Goal: Task Accomplishment & Management: Manage account settings

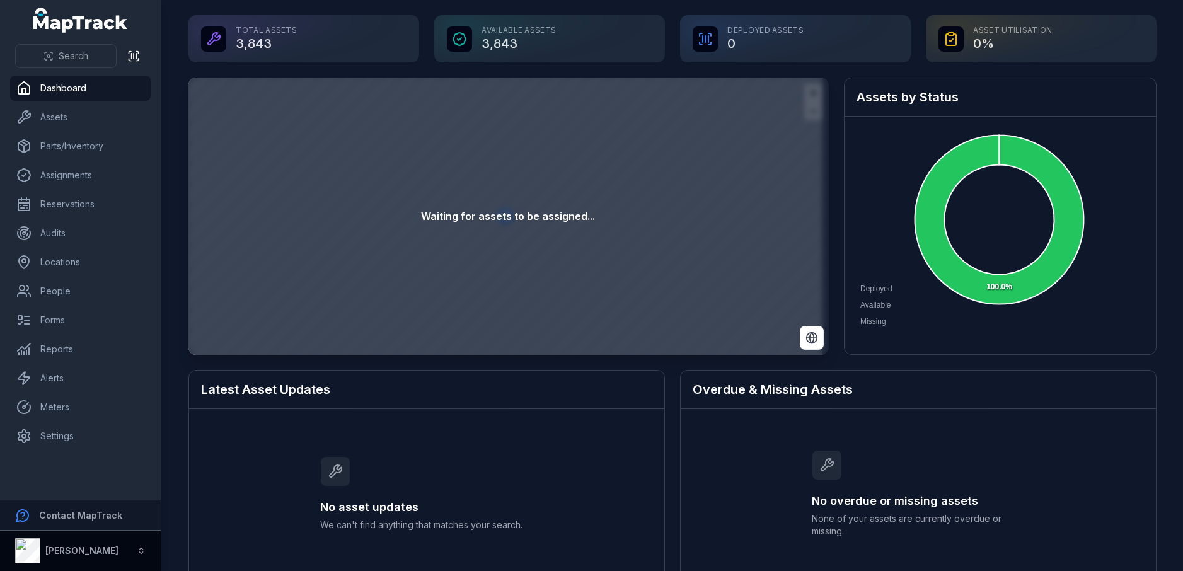
click at [79, 548] on strong "[PERSON_NAME]" at bounding box center [81, 550] width 73 height 11
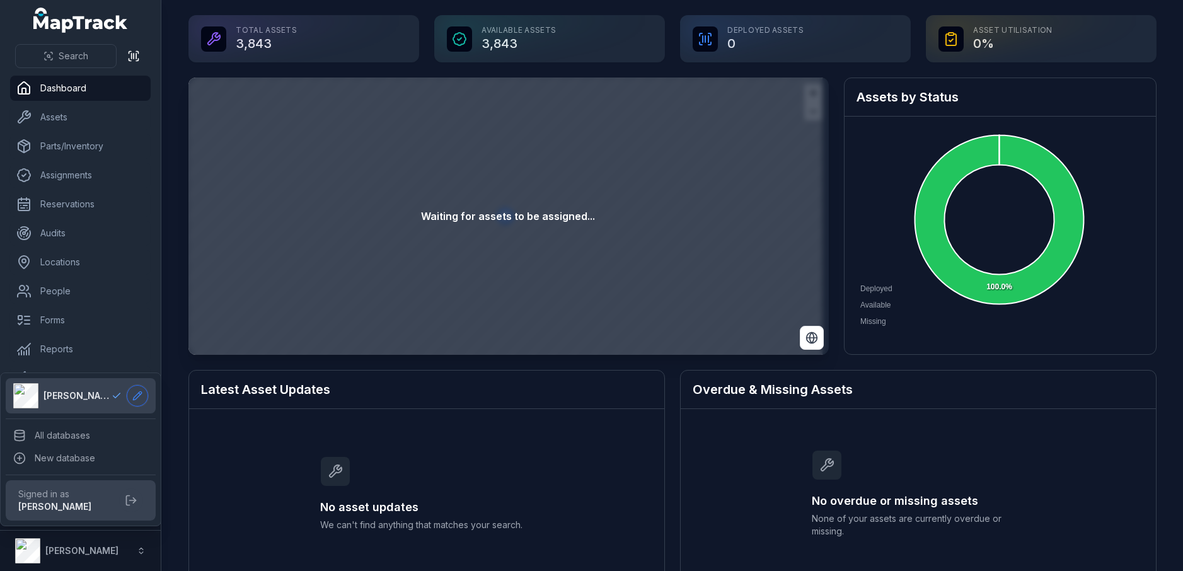
click at [140, 396] on icon at bounding box center [137, 396] width 10 height 10
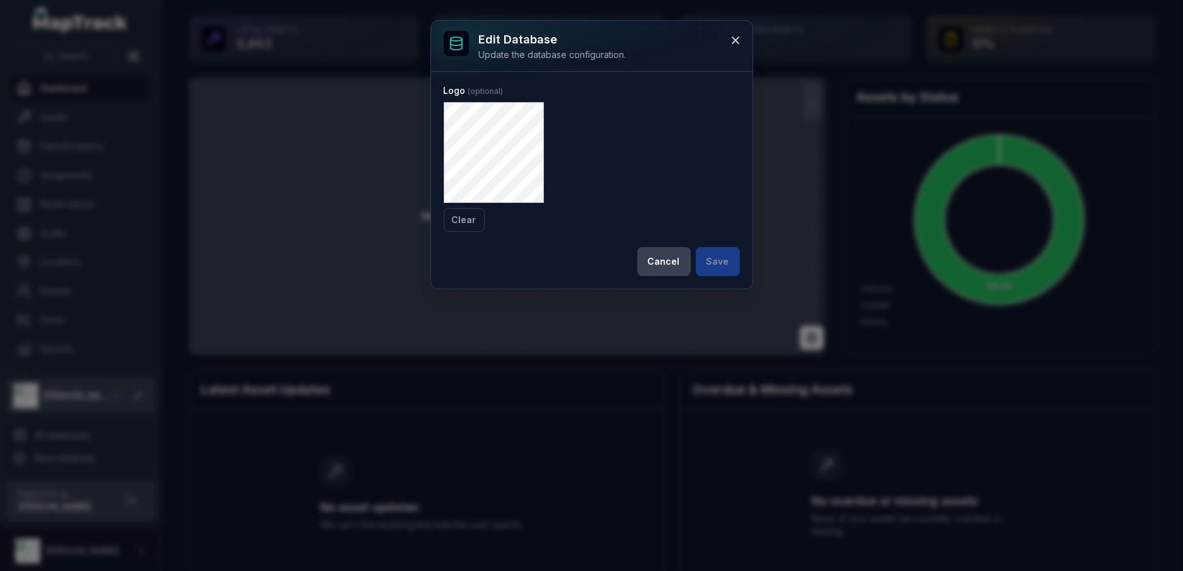
click at [664, 216] on div "Logo Clear" at bounding box center [592, 157] width 296 height 147
click at [672, 258] on button "Cancel" at bounding box center [664, 261] width 54 height 29
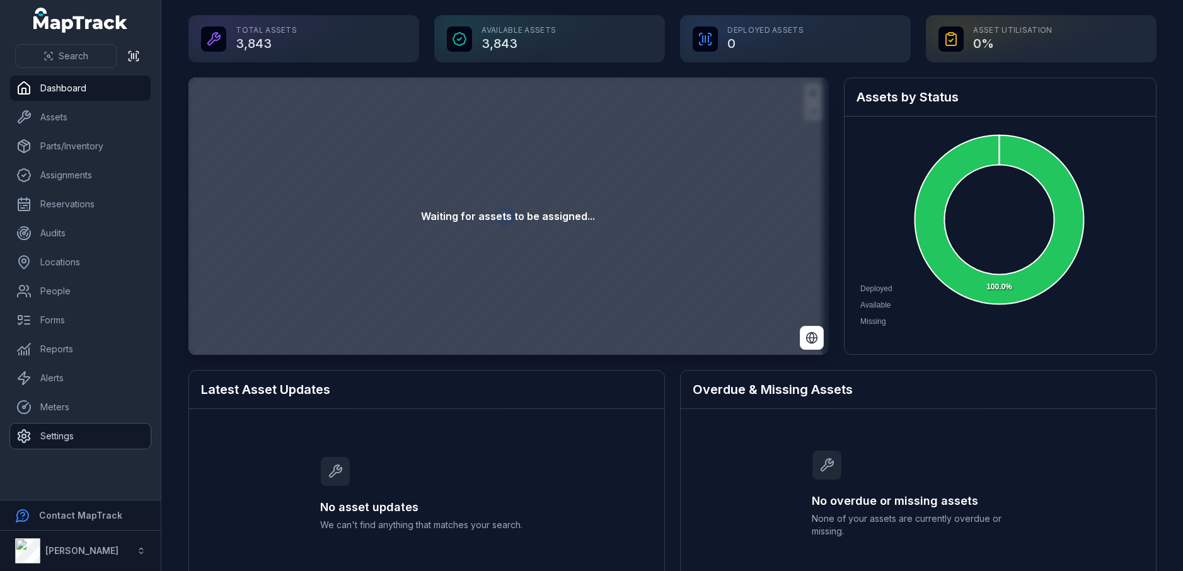
click at [78, 437] on link "Settings" at bounding box center [80, 435] width 141 height 25
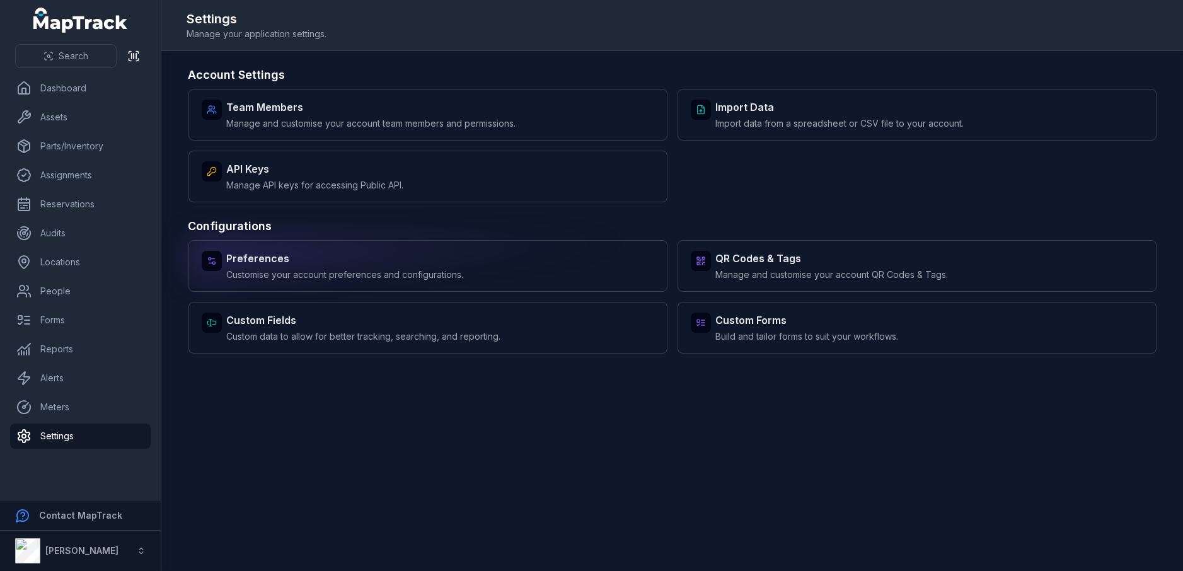
click at [405, 274] on span "Customise your account preferences and configurations." at bounding box center [345, 274] width 237 height 13
select select "***"
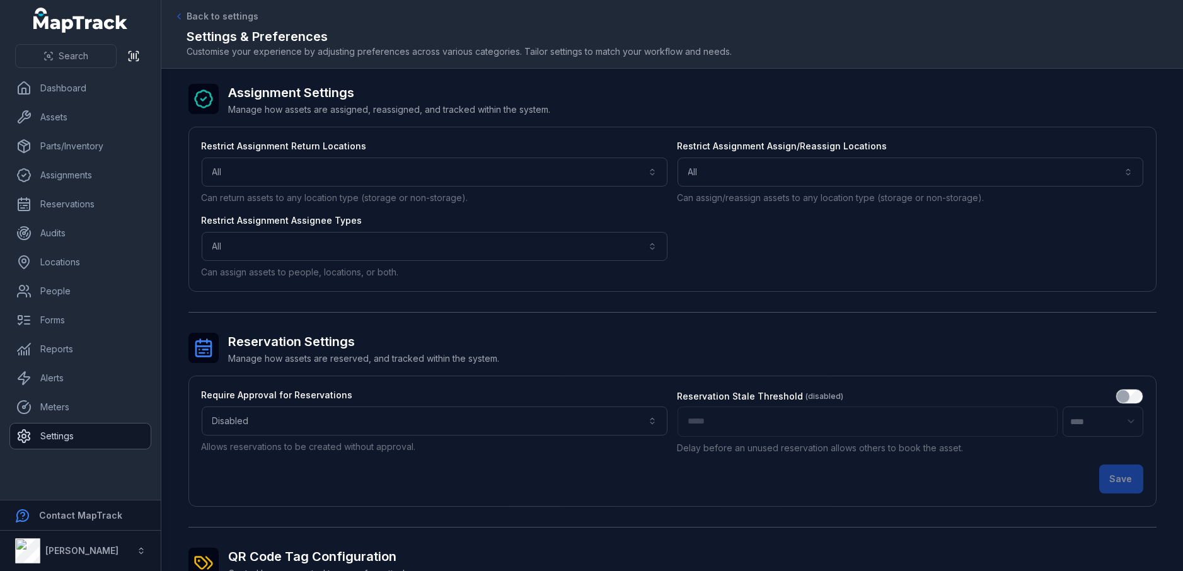
click at [83, 436] on link "Settings" at bounding box center [80, 435] width 141 height 25
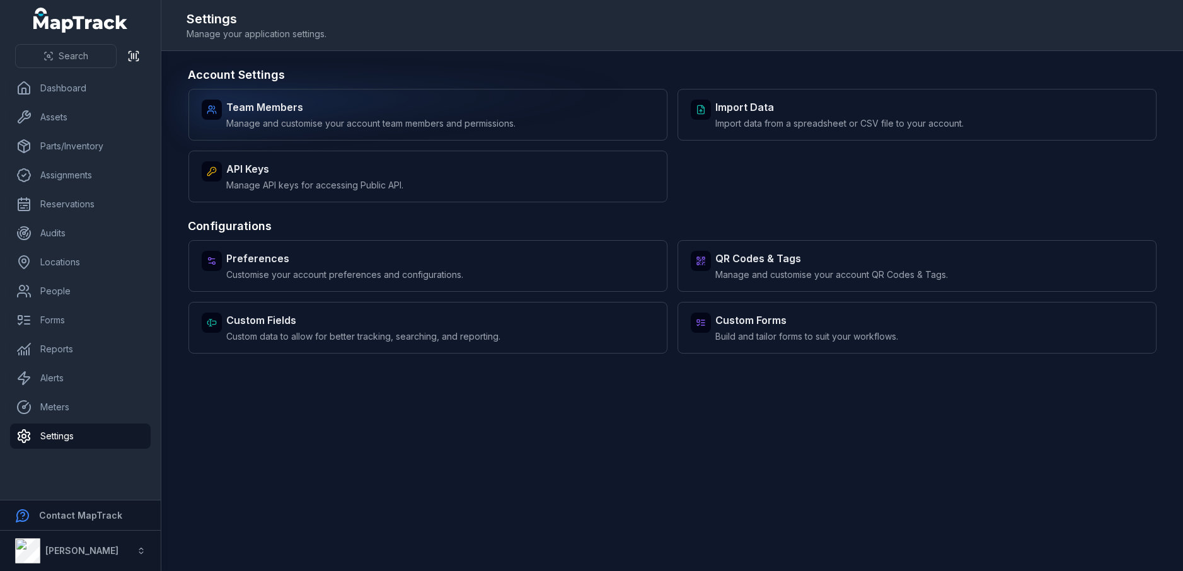
click at [267, 111] on strong "Team Members" at bounding box center [371, 107] width 289 height 15
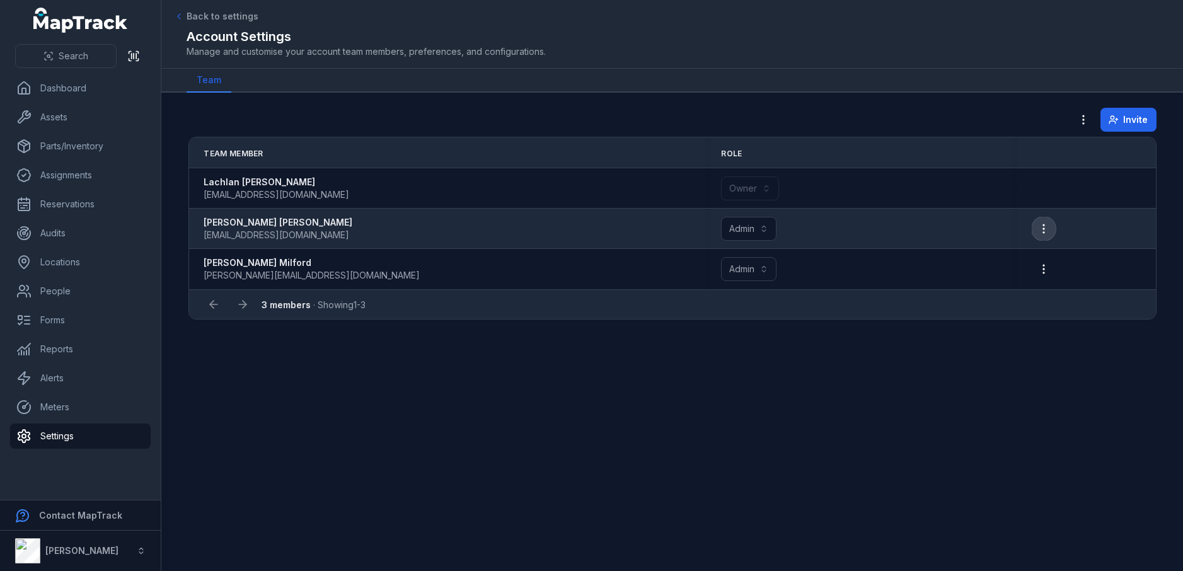
click at [1042, 226] on icon "button" at bounding box center [1043, 228] width 13 height 13
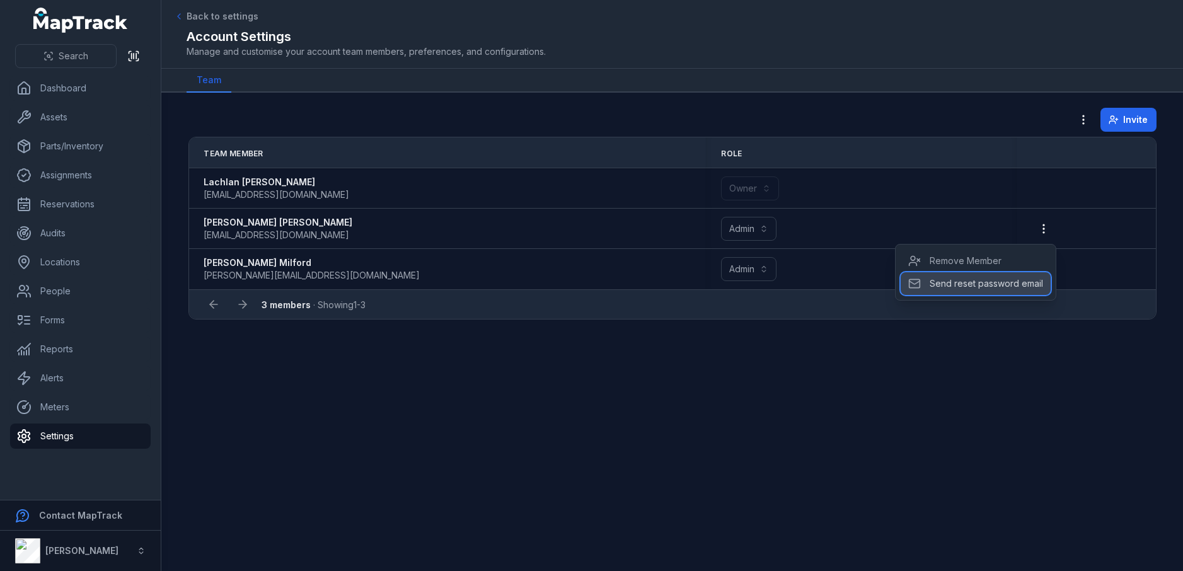
click at [964, 283] on div "Send reset password email" at bounding box center [976, 283] width 150 height 23
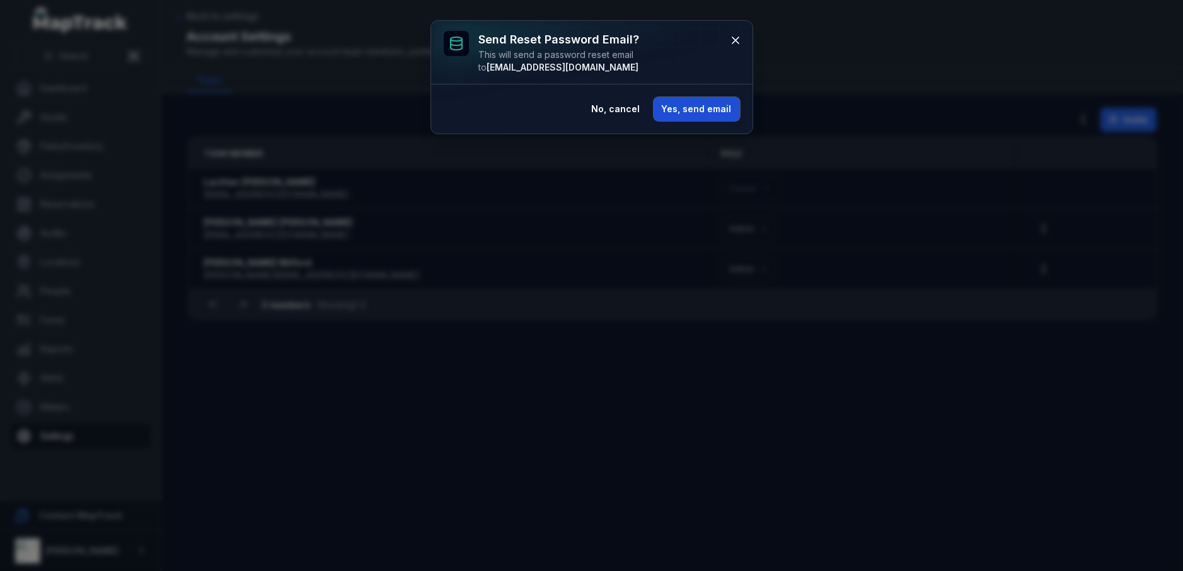
click at [696, 109] on button "Yes, send email" at bounding box center [697, 109] width 86 height 24
